Goal: Information Seeking & Learning: Learn about a topic

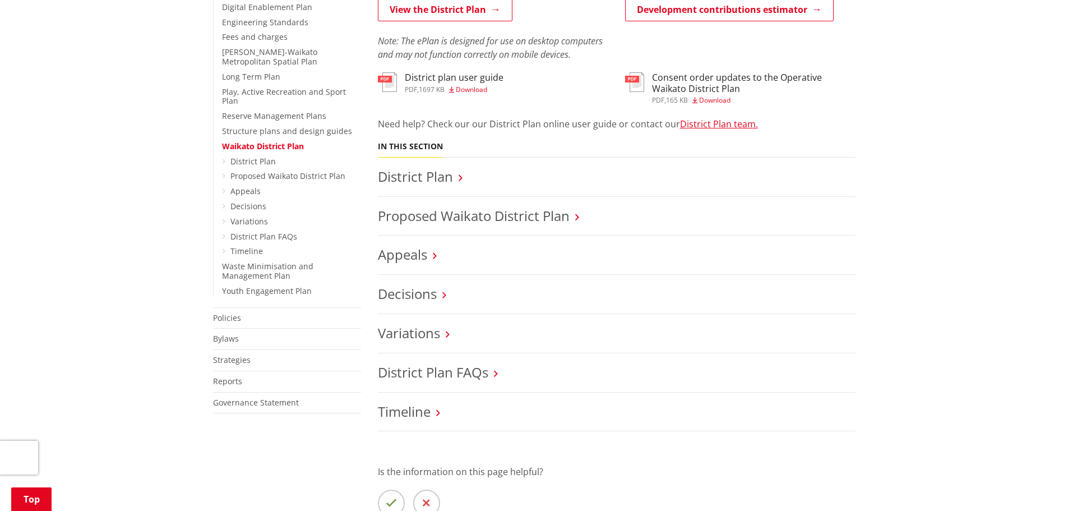
scroll to position [392, 0]
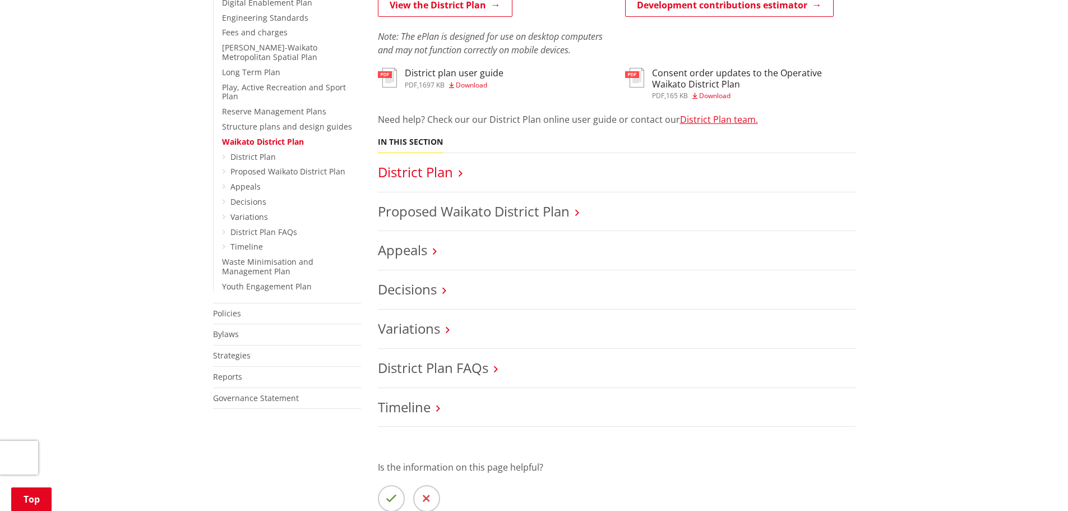
click at [415, 177] on link "District Plan" at bounding box center [415, 172] width 75 height 18
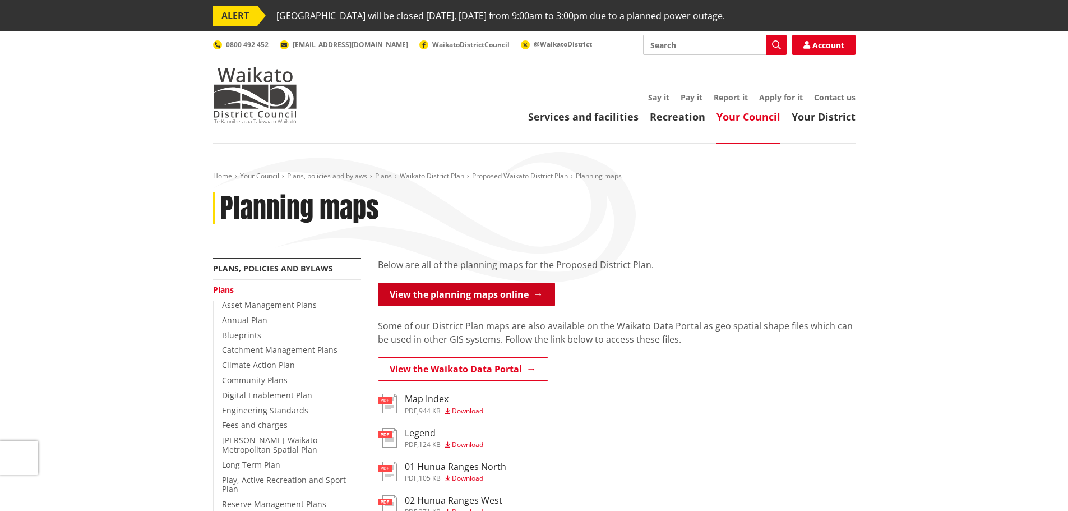
click at [503, 291] on link "View the planning maps online" at bounding box center [466, 294] width 177 height 24
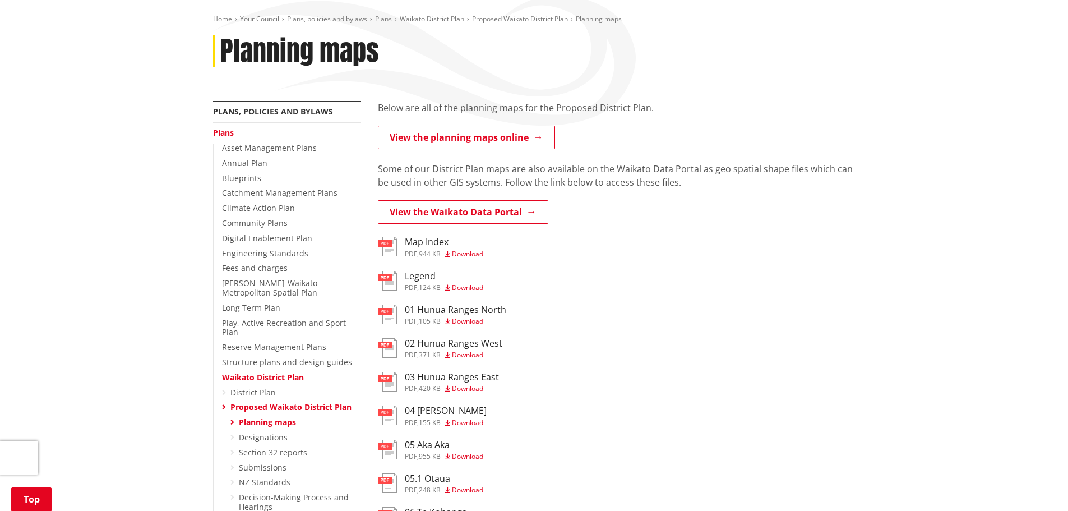
scroll to position [168, 0]
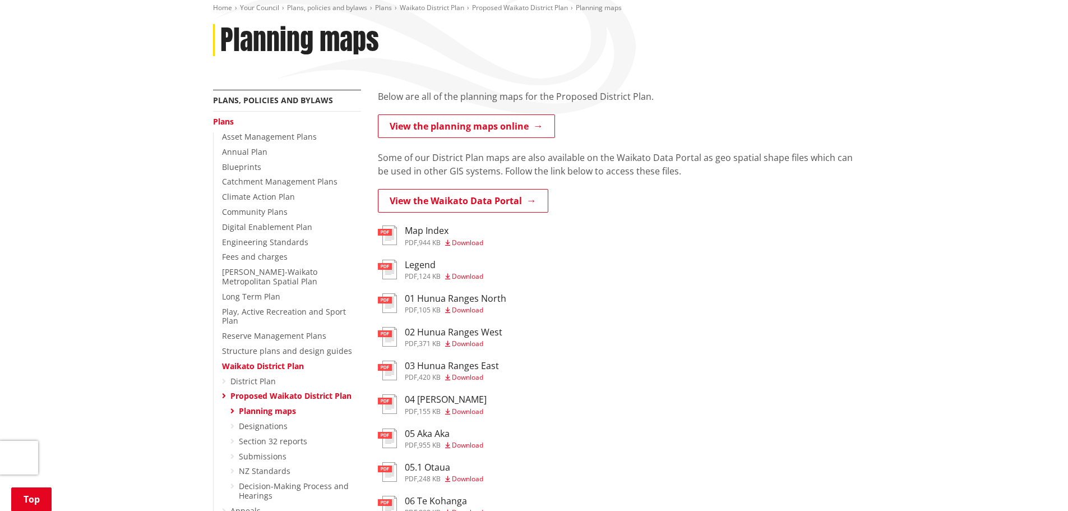
click at [220, 372] on ul "Asset Management Plans Annual Plan Blueprints Catchment Management Plans Climat…" at bounding box center [287, 373] width 148 height 482
click at [222, 377] on icon at bounding box center [224, 381] width 4 height 8
click at [228, 377] on ul "District Plan Proposed Waikato District Plan Planning maps Designations Section…" at bounding box center [291, 476] width 139 height 199
click at [233, 375] on link "District Plan" at bounding box center [252, 380] width 45 height 11
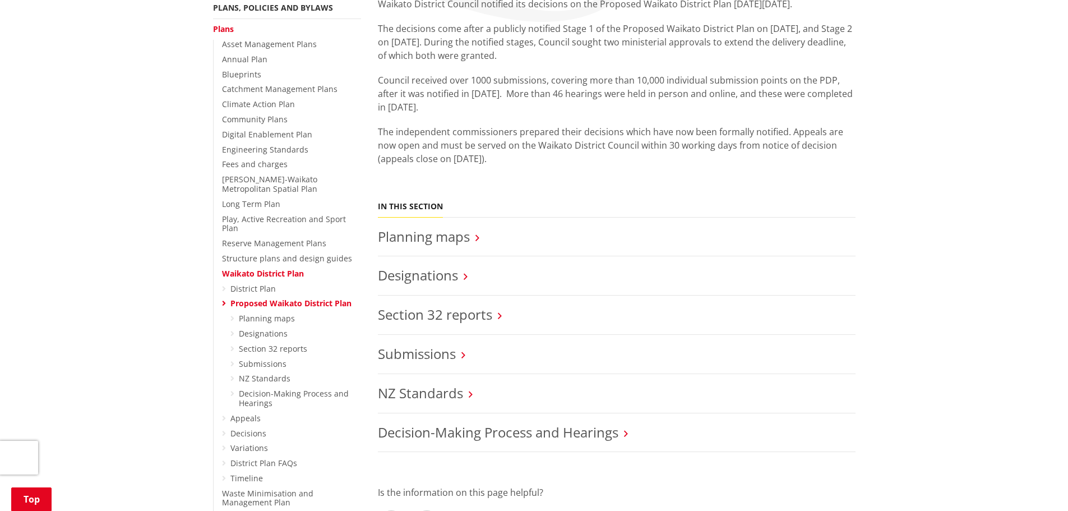
scroll to position [280, 0]
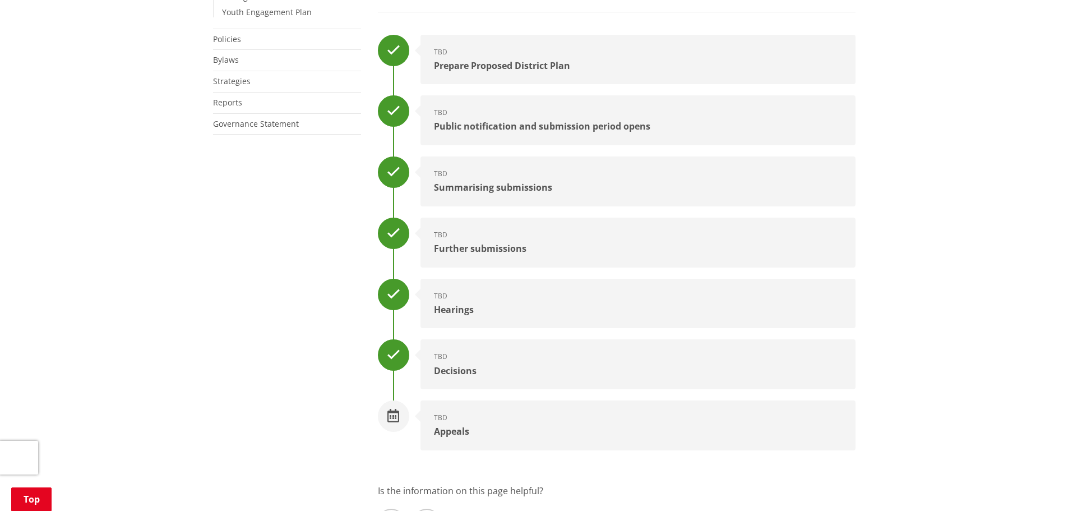
scroll to position [729, 0]
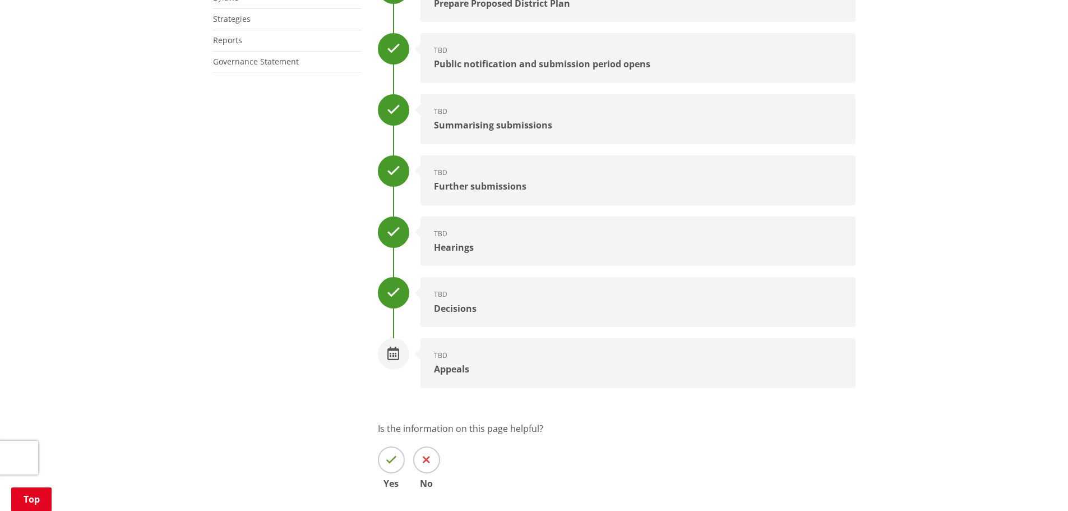
click at [408, 358] on div at bounding box center [393, 353] width 31 height 31
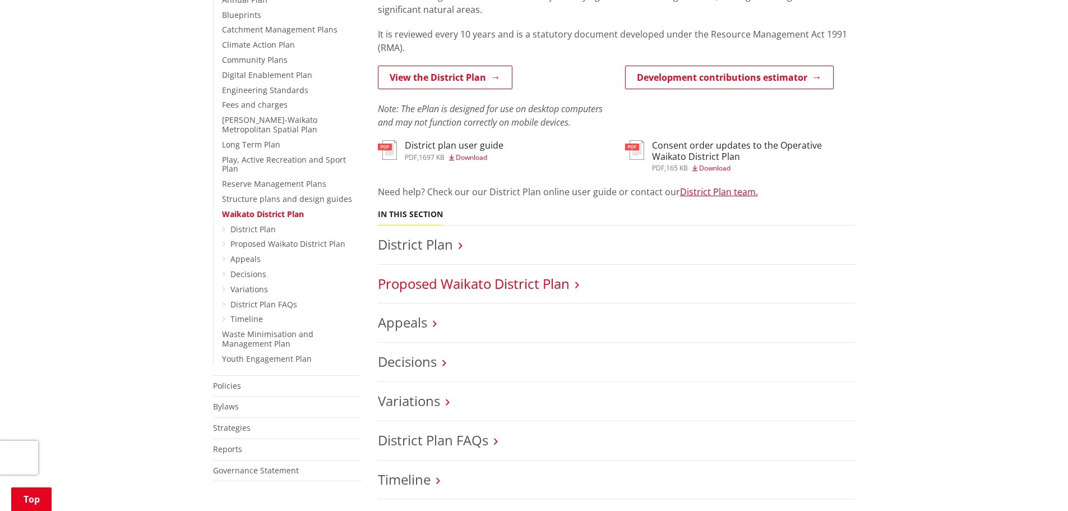
scroll to position [336, 0]
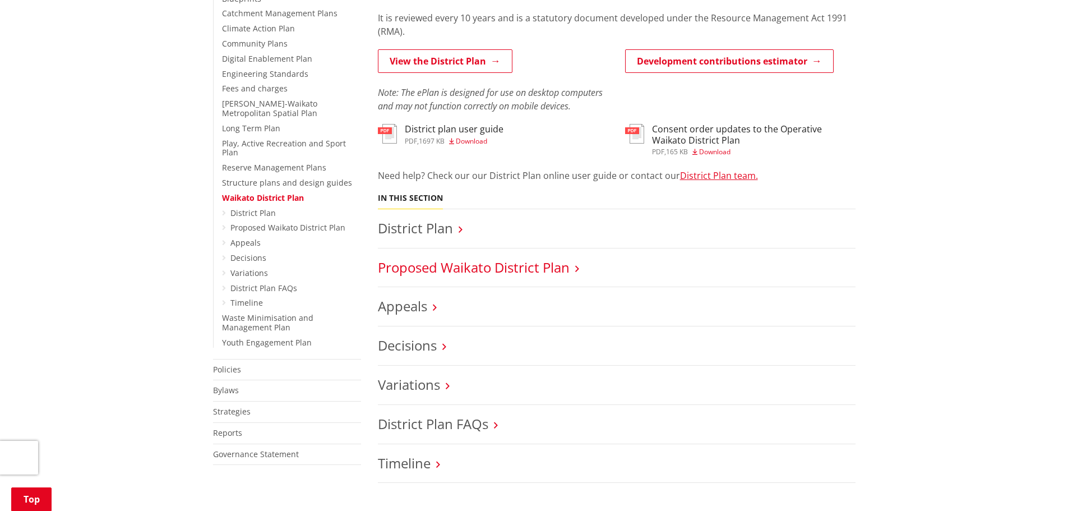
click at [508, 275] on link "Proposed Waikato District Plan" at bounding box center [474, 267] width 192 height 18
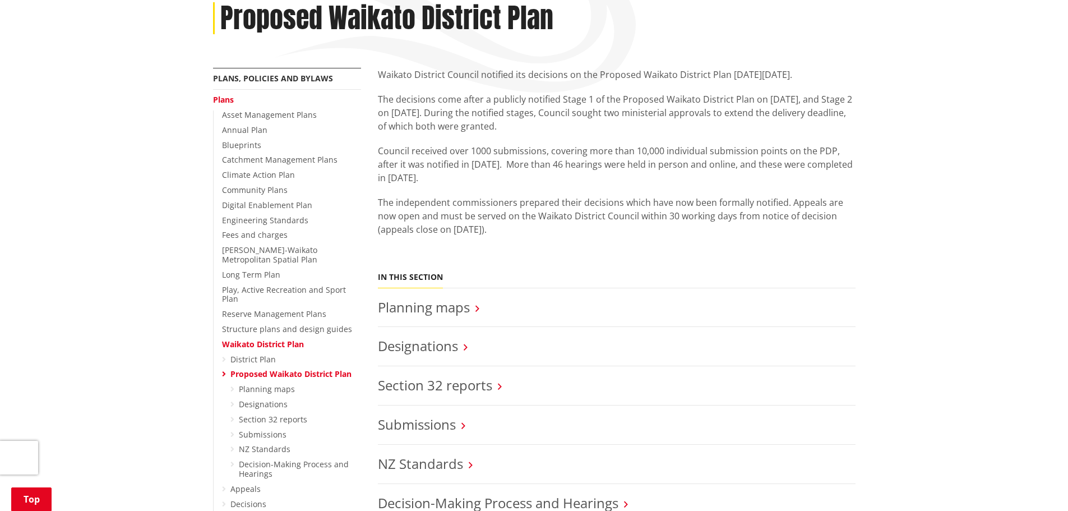
scroll to position [392, 0]
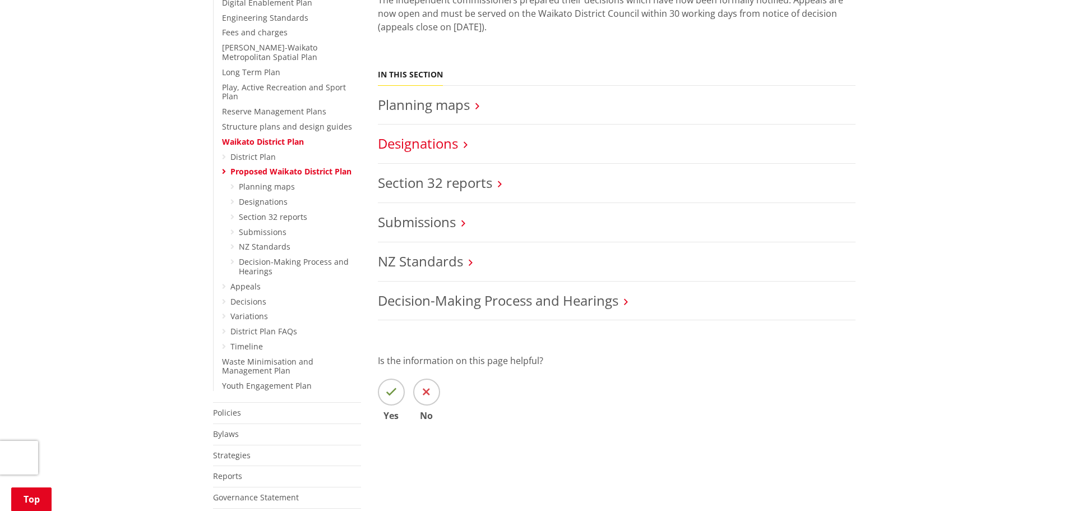
click at [457, 147] on link "Designations" at bounding box center [418, 143] width 80 height 18
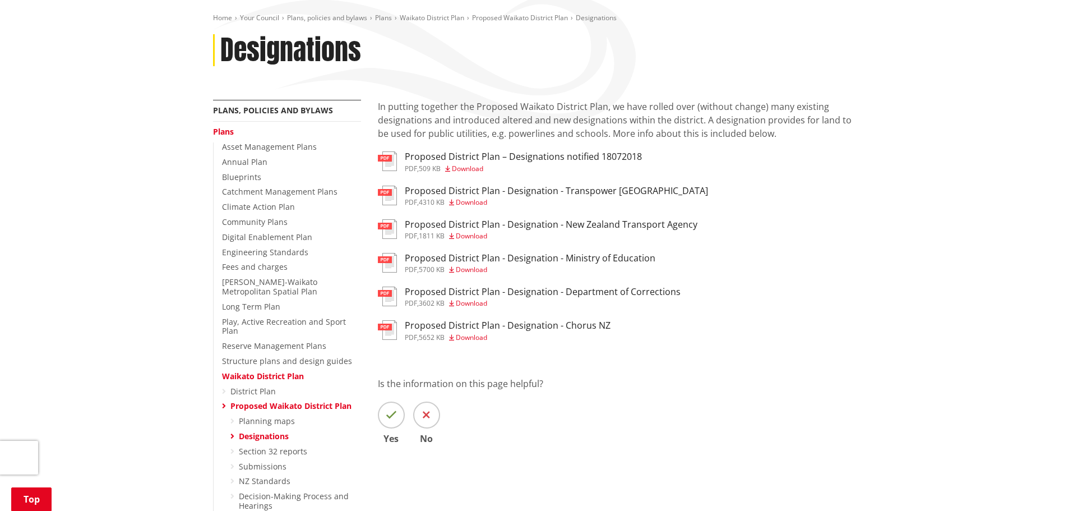
scroll to position [168, 0]
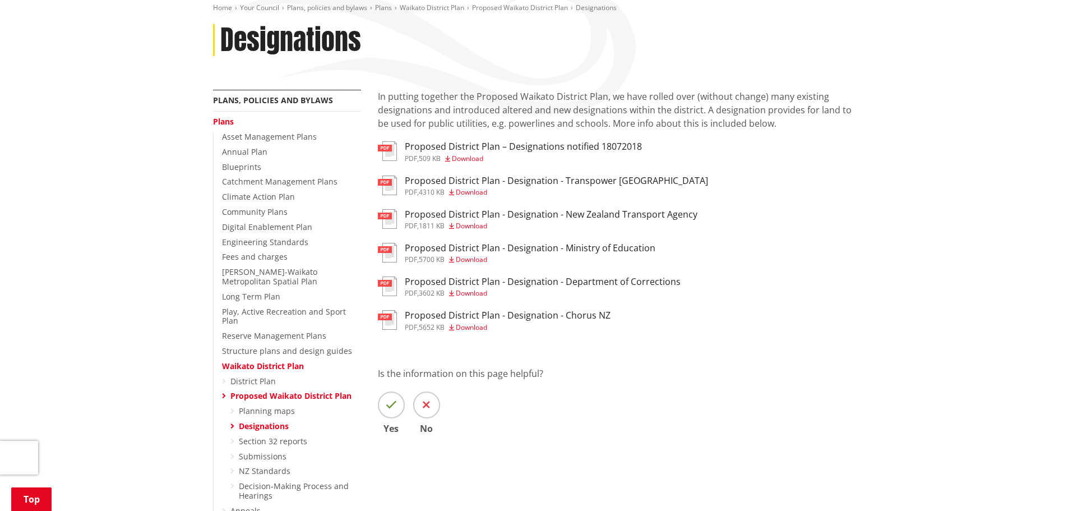
click at [289, 390] on link "Proposed Waikato District Plan" at bounding box center [290, 395] width 121 height 11
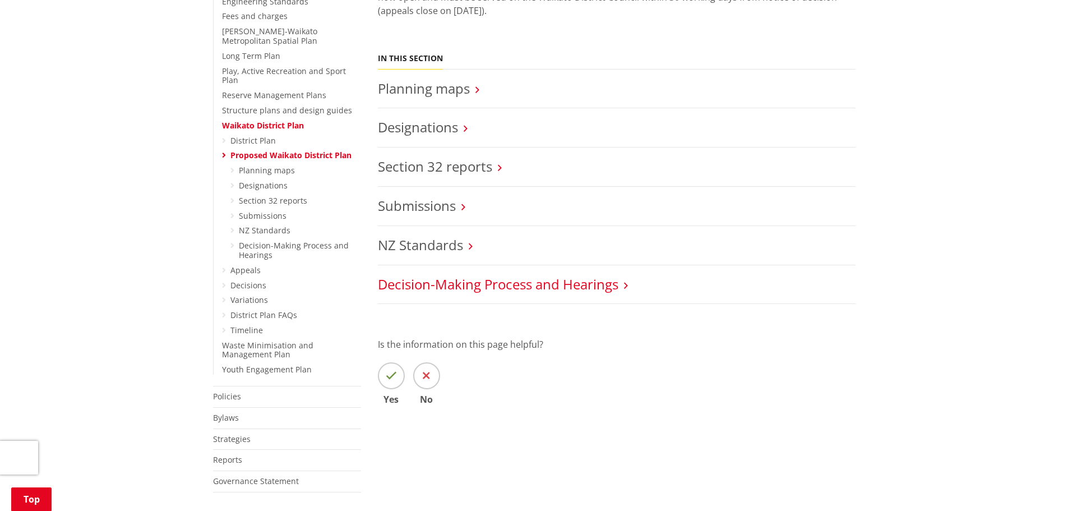
scroll to position [392, 0]
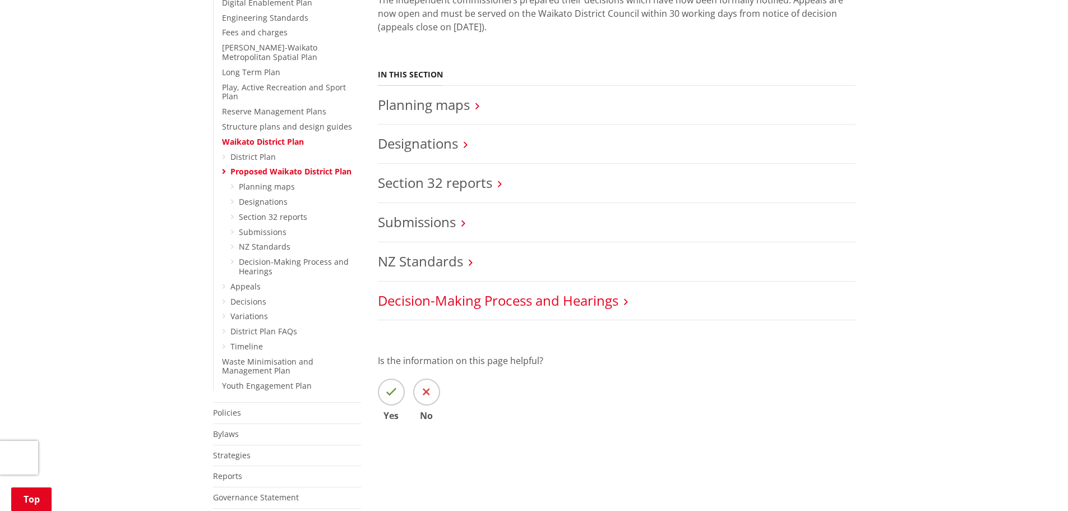
click at [476, 307] on link "Decision-Making Process and Hearings" at bounding box center [498, 300] width 240 height 18
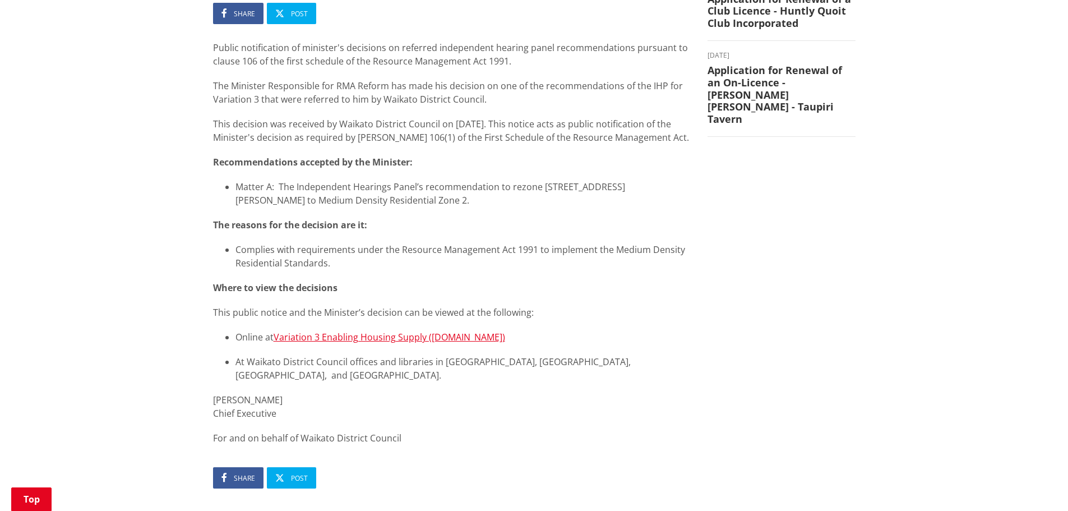
scroll to position [336, 0]
